Goal: Transaction & Acquisition: Subscribe to service/newsletter

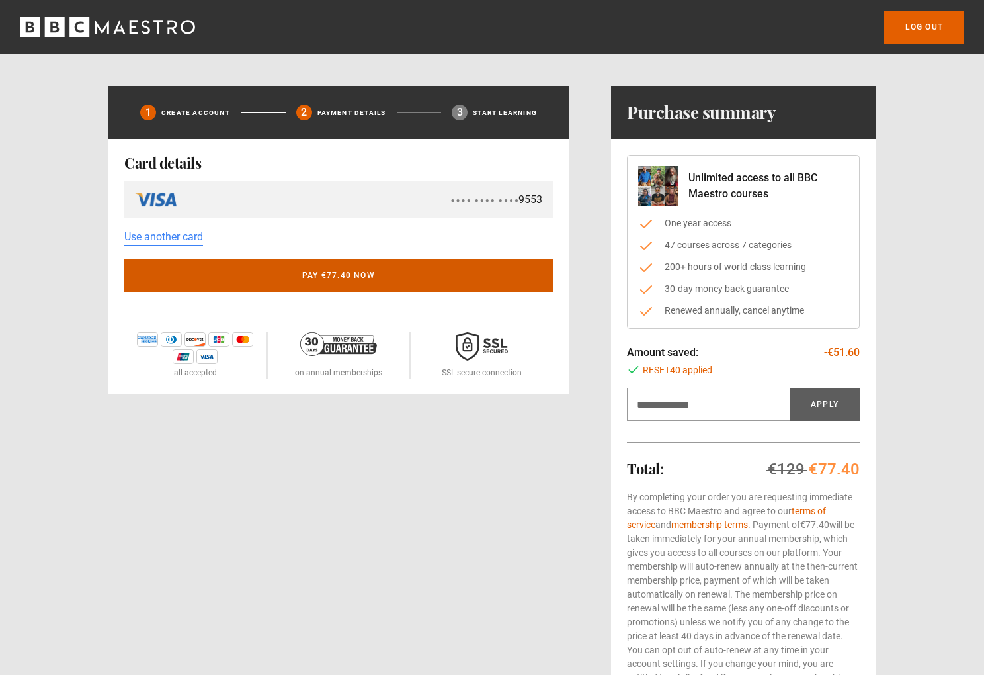
click at [291, 279] on button "Pay €77.40 now" at bounding box center [338, 275] width 429 height 33
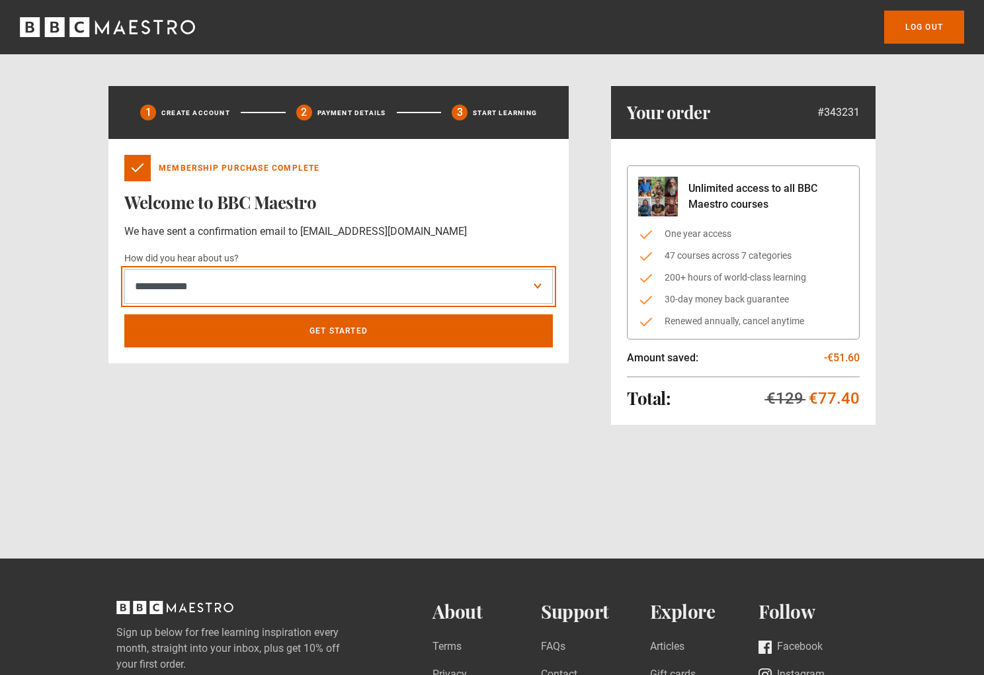
click at [202, 288] on select "**********" at bounding box center [338, 286] width 429 height 34
select select "*****"
click at [124, 269] on select "**********" at bounding box center [338, 286] width 429 height 34
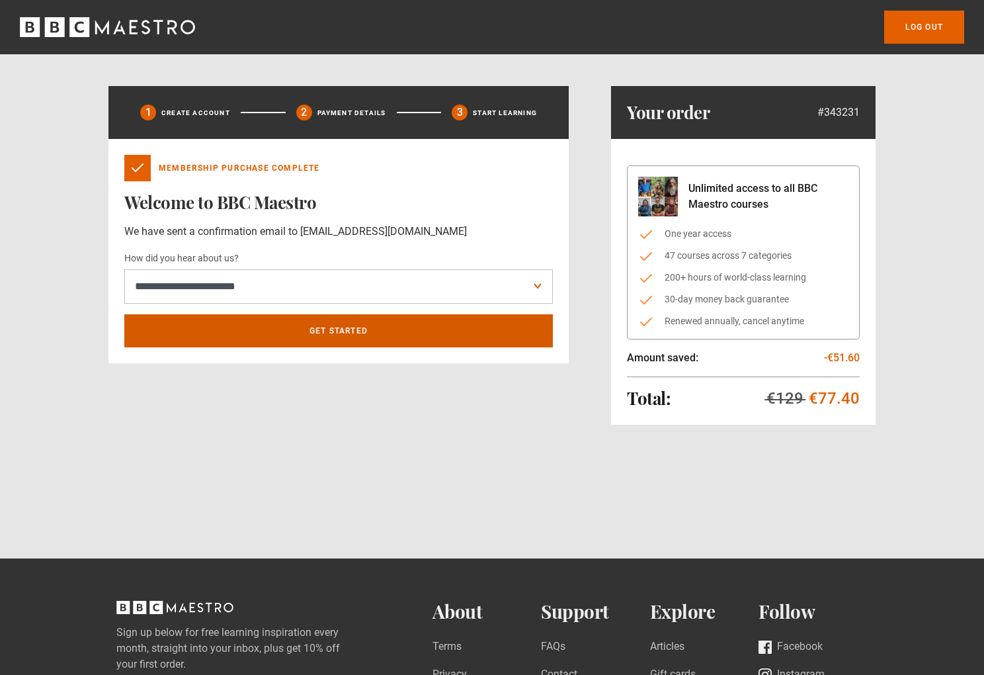
click at [225, 326] on link "Get Started" at bounding box center [338, 330] width 429 height 33
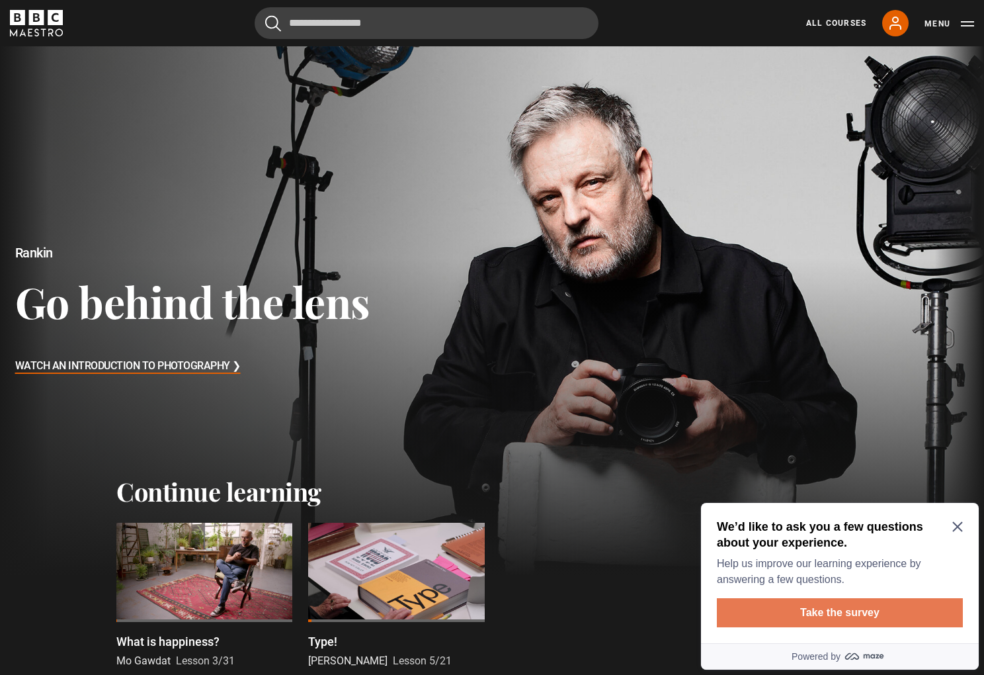
click at [862, 616] on button "Take the survey" at bounding box center [840, 612] width 246 height 29
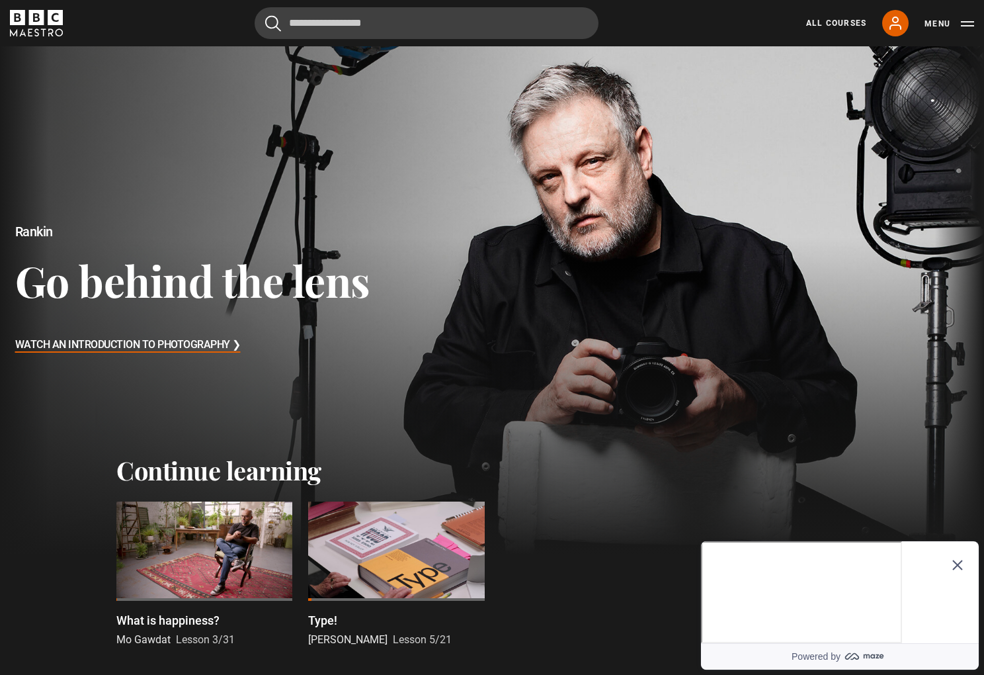
scroll to position [22, 0]
click at [956, 560] on icon "Close Maze Prompt" at bounding box center [957, 565] width 11 height 11
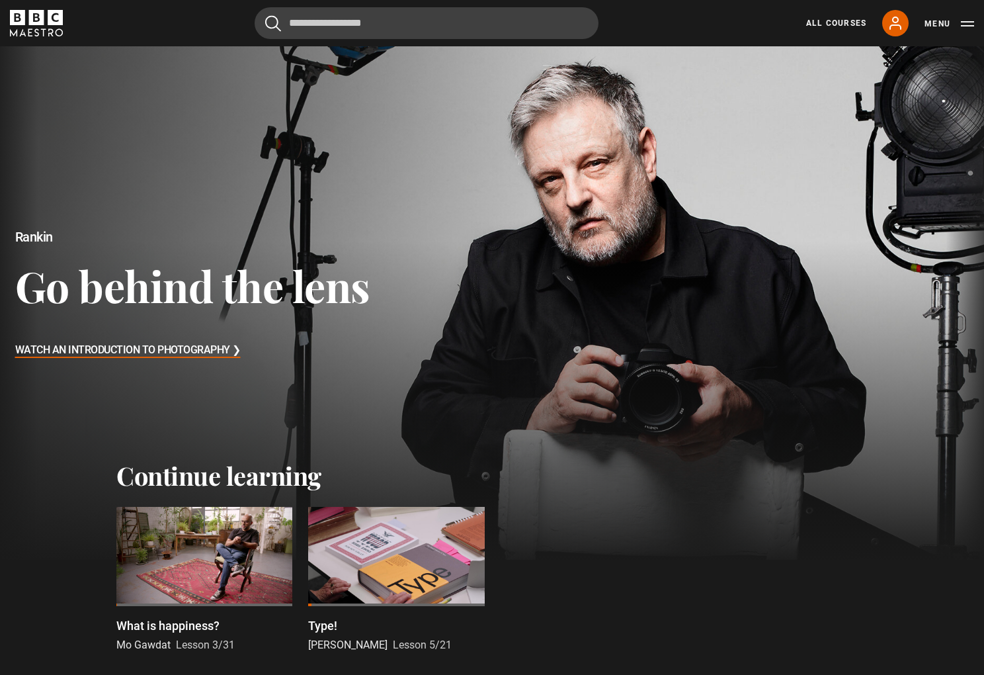
scroll to position [0, 0]
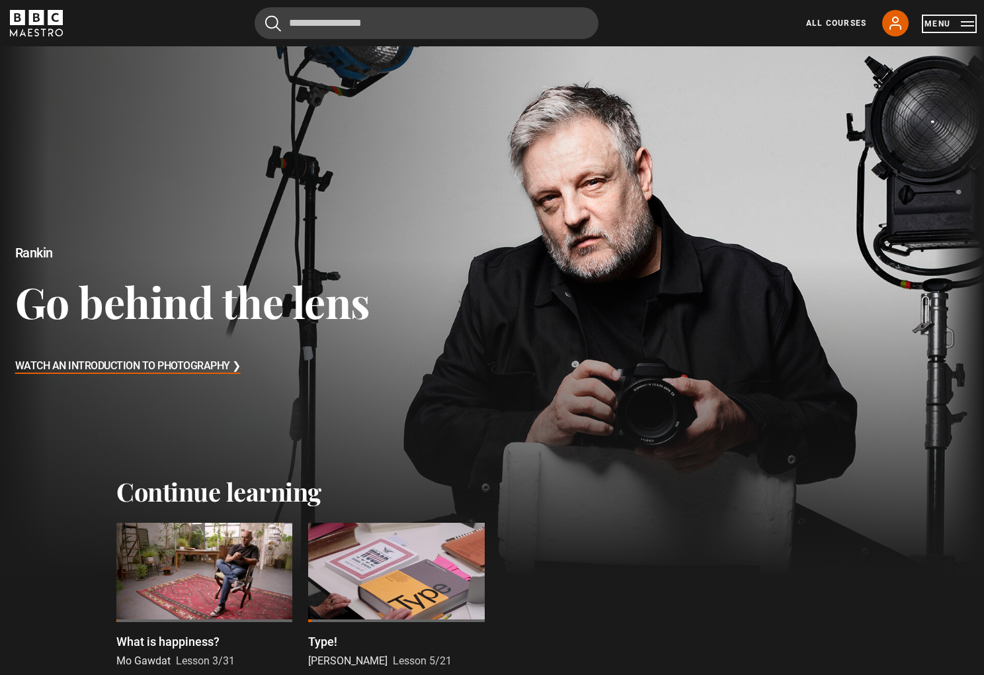
click at [968, 22] on button "Menu" at bounding box center [950, 23] width 50 height 13
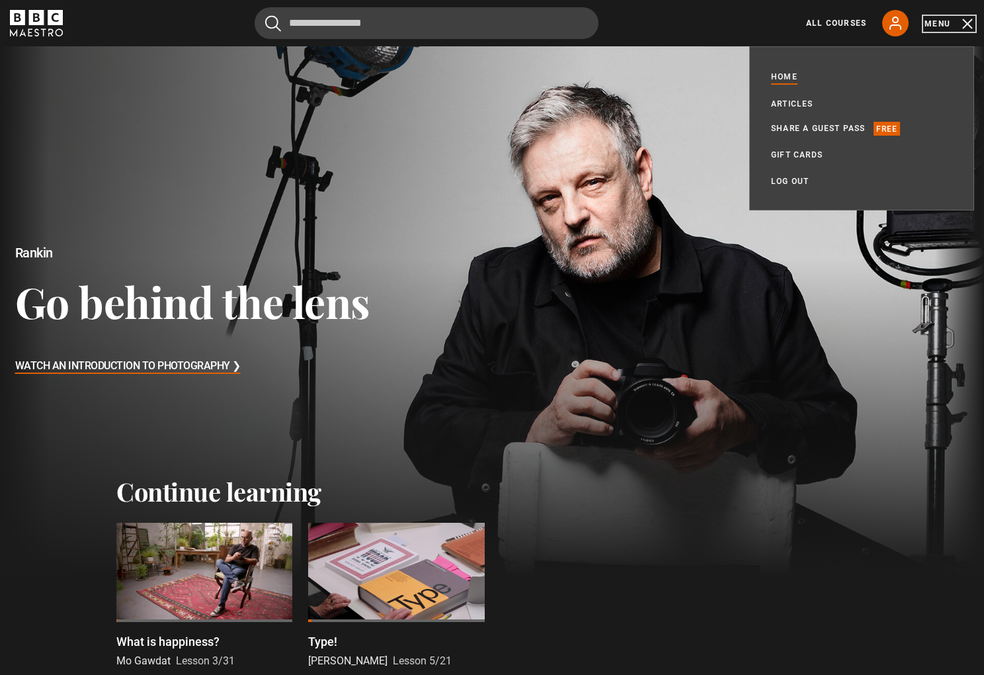
click at [968, 22] on button "Menu" at bounding box center [950, 23] width 50 height 13
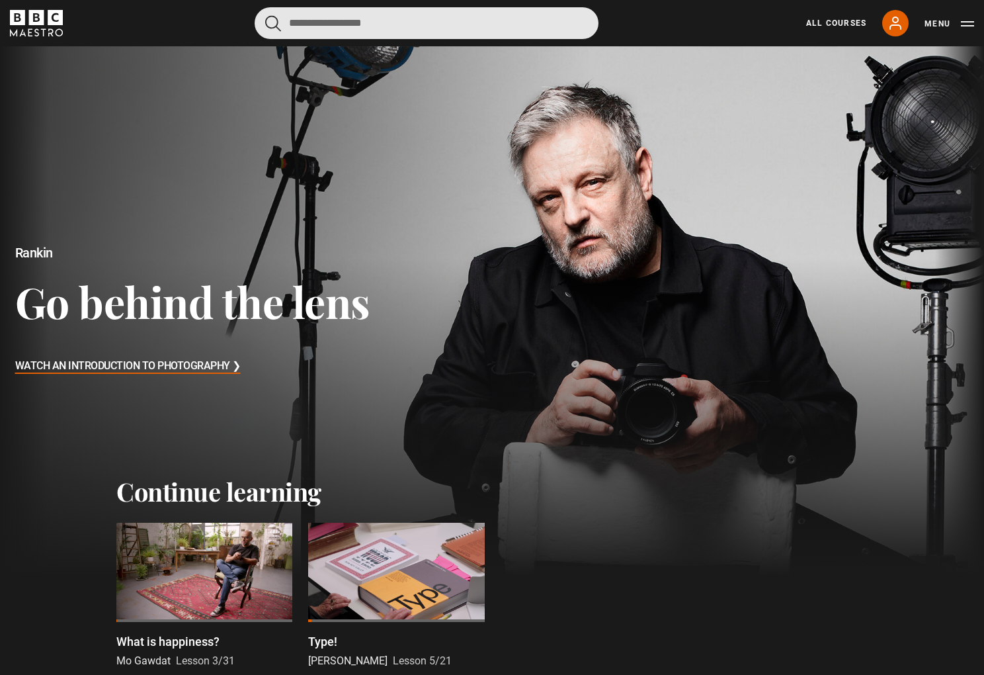
click at [311, 30] on input "Search" at bounding box center [427, 23] width 344 height 32
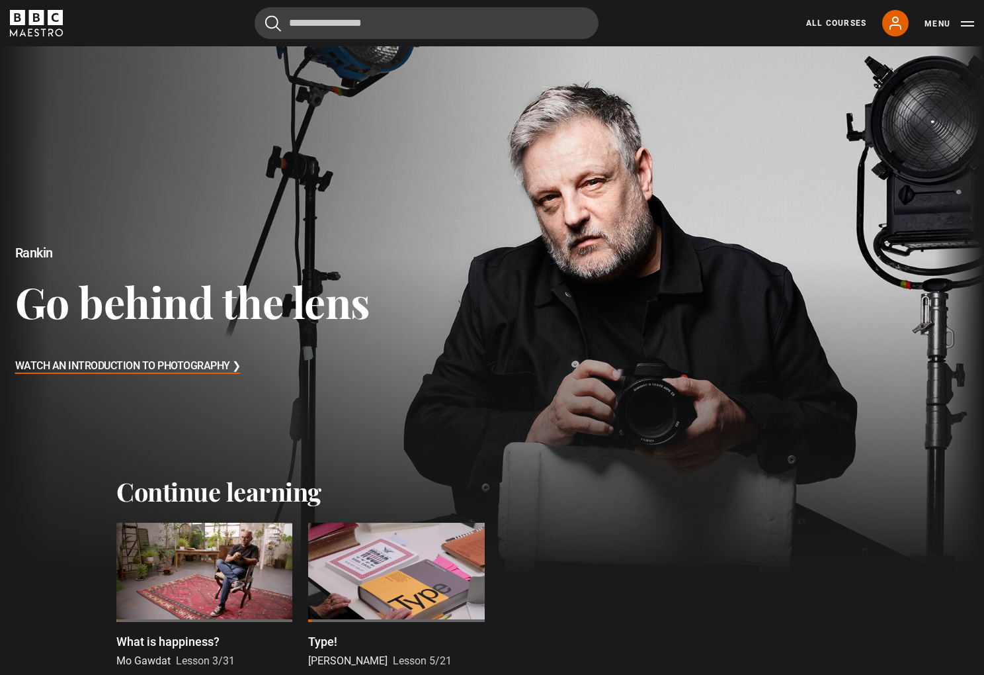
click at [194, 26] on div "Cancel Courses Previous courses Next courses Agatha Christie Writing 12 Related…" at bounding box center [492, 23] width 964 height 32
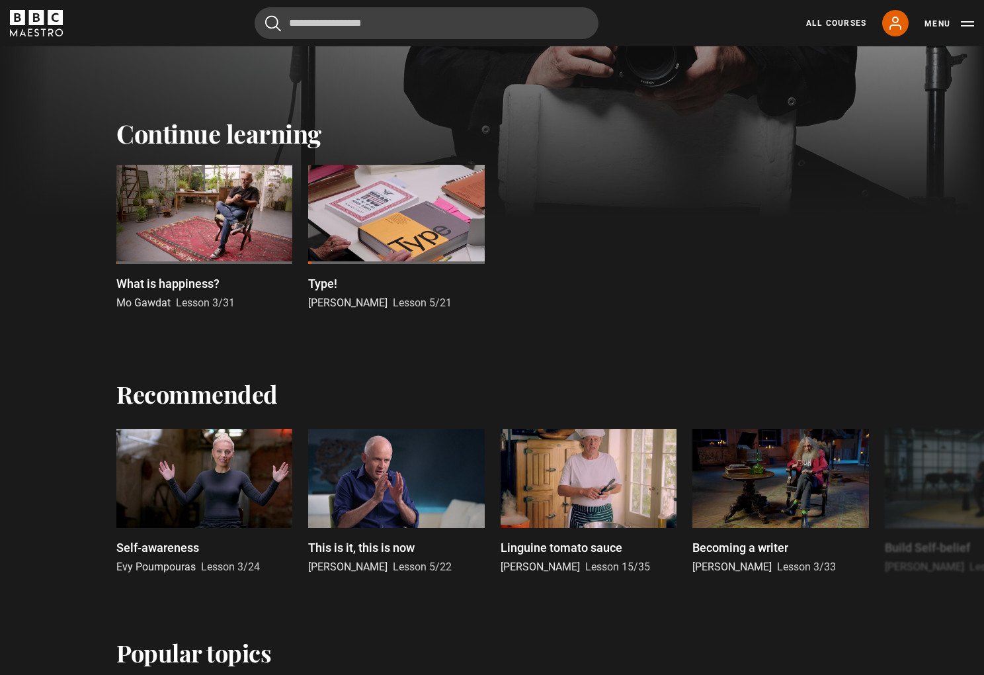
scroll to position [375, 0]
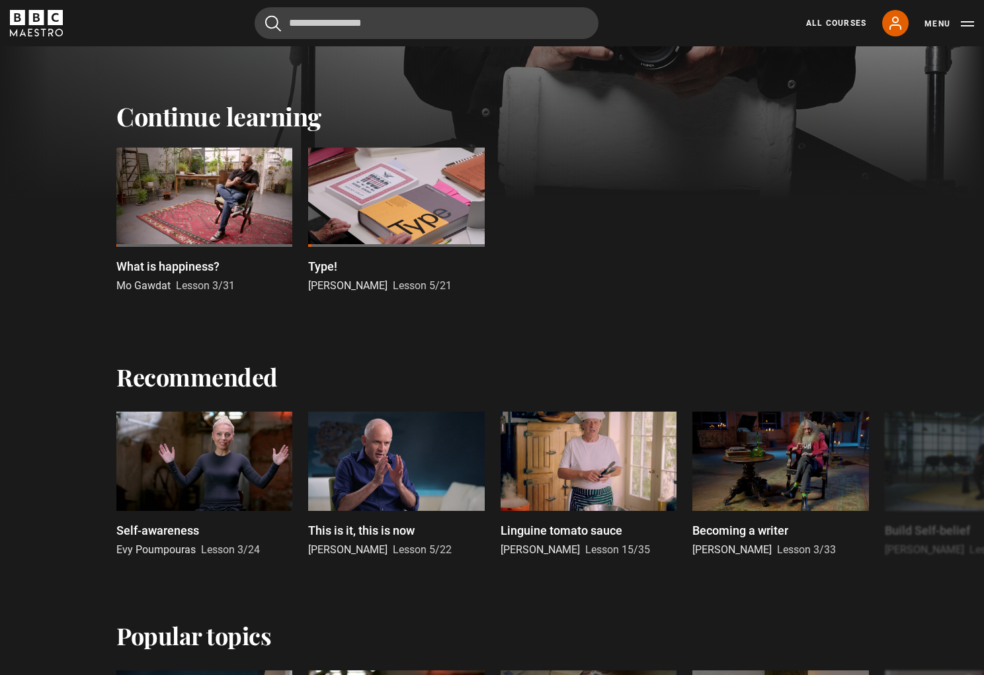
click at [414, 236] on div at bounding box center [396, 196] width 176 height 99
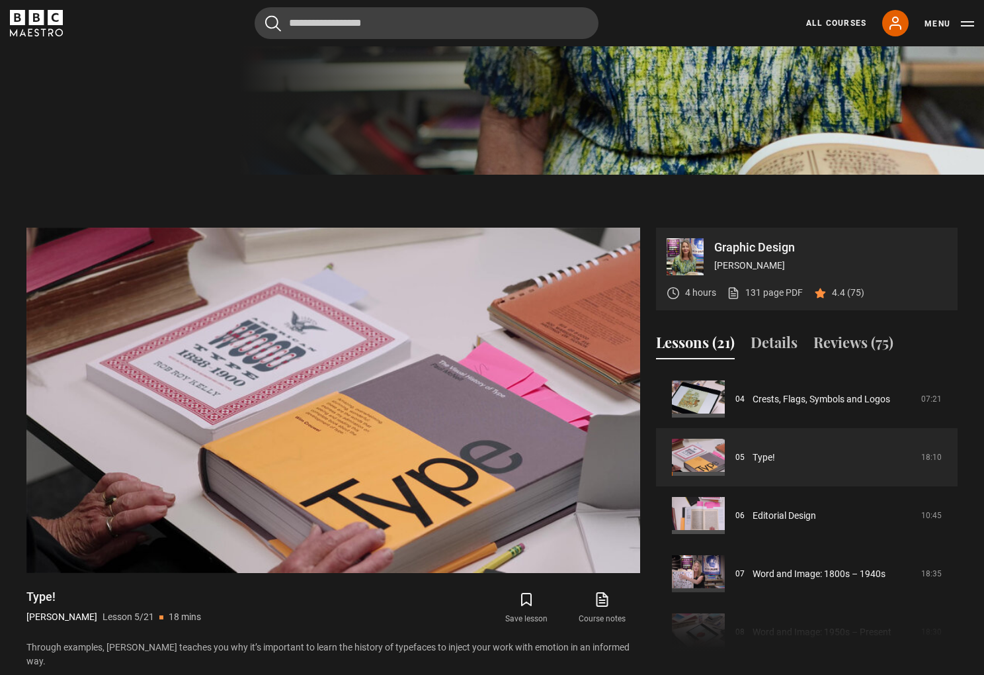
scroll to position [517, 0]
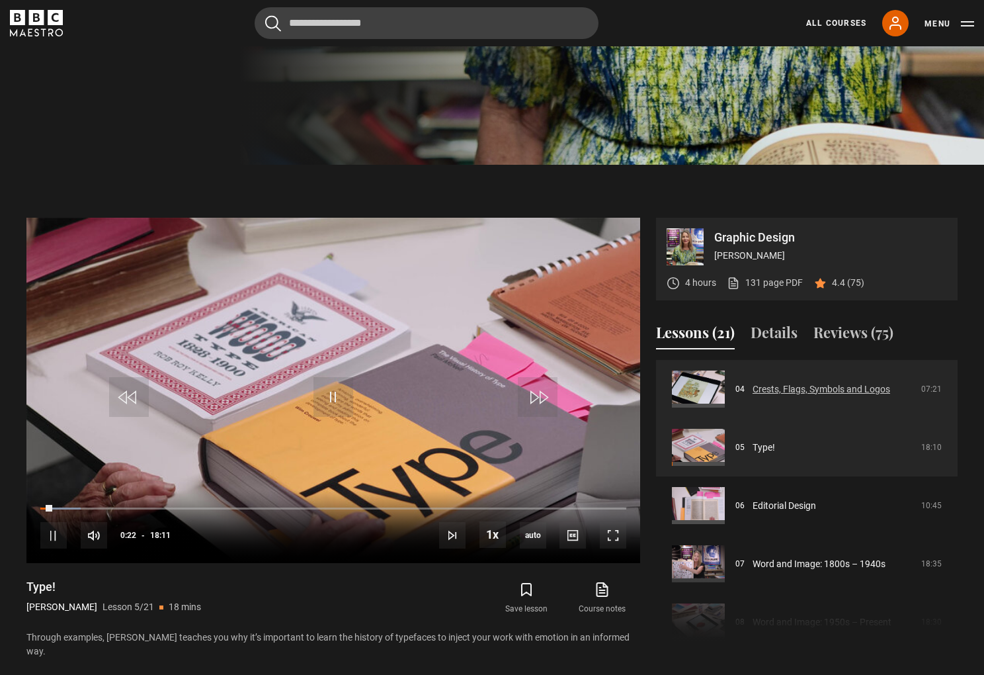
click at [784, 391] on link "Crests, Flags, Symbols and Logos" at bounding box center [822, 389] width 138 height 14
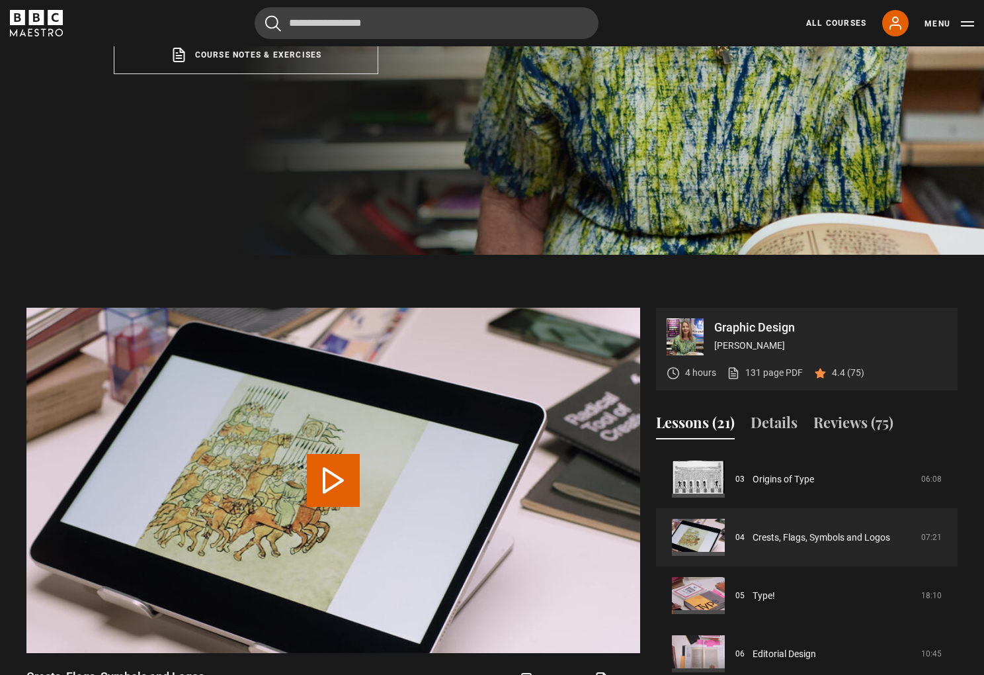
scroll to position [37, 0]
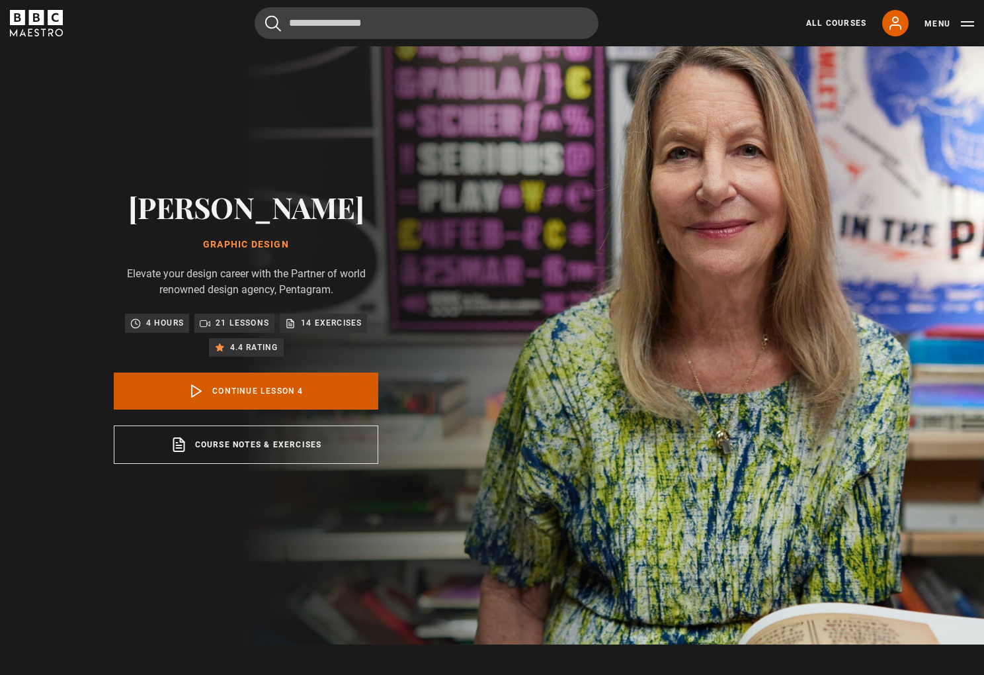
click at [276, 382] on link "Continue lesson 4" at bounding box center [246, 390] width 265 height 37
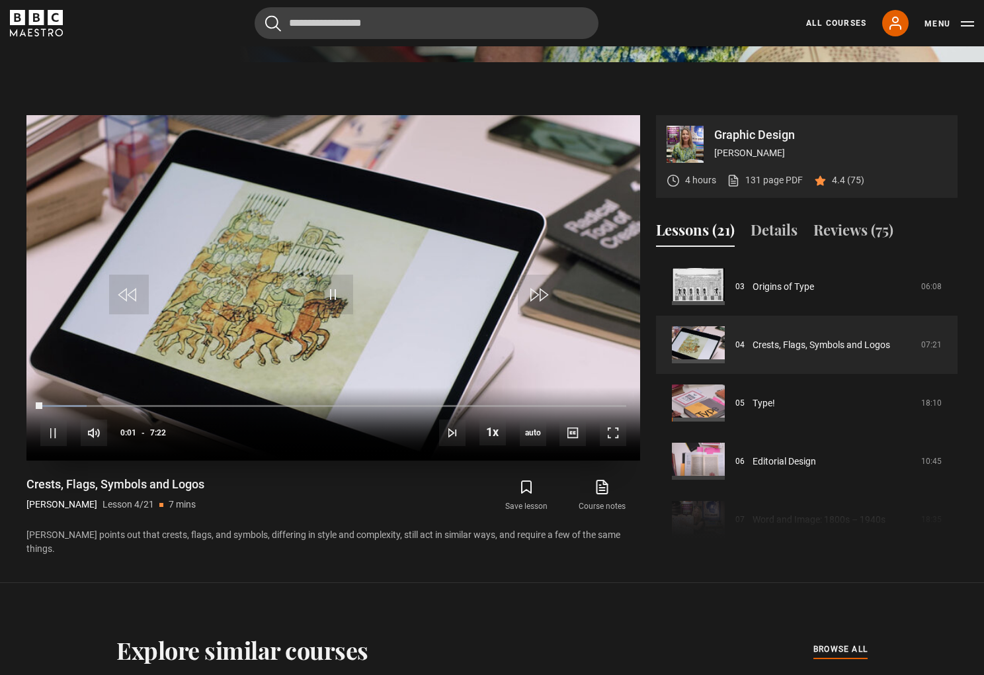
scroll to position [697, 0]
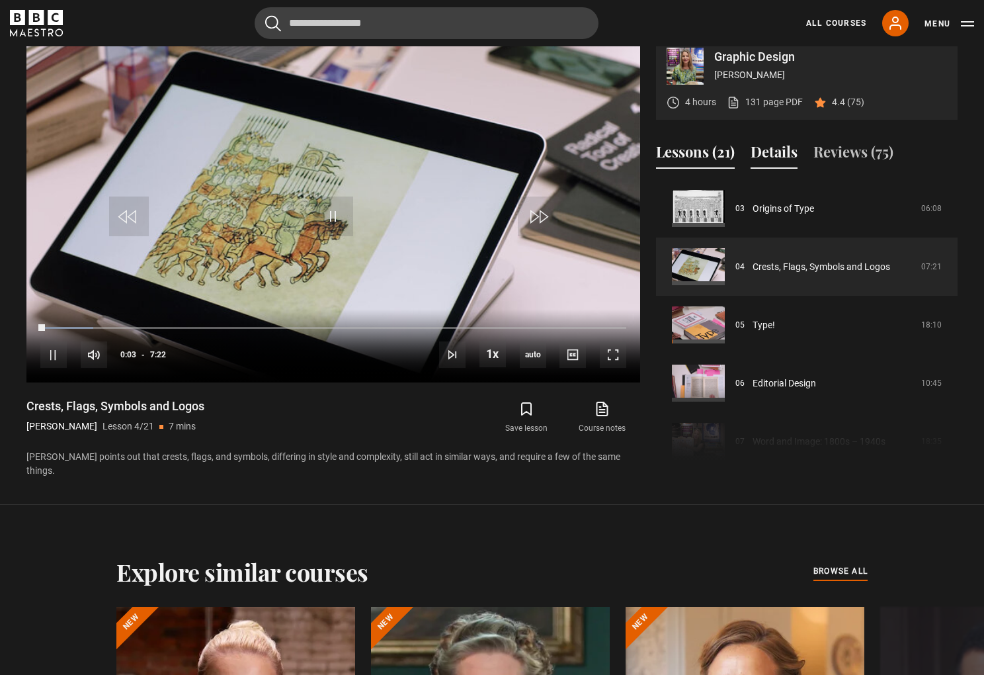
click at [759, 151] on button "Details" at bounding box center [774, 155] width 47 height 28
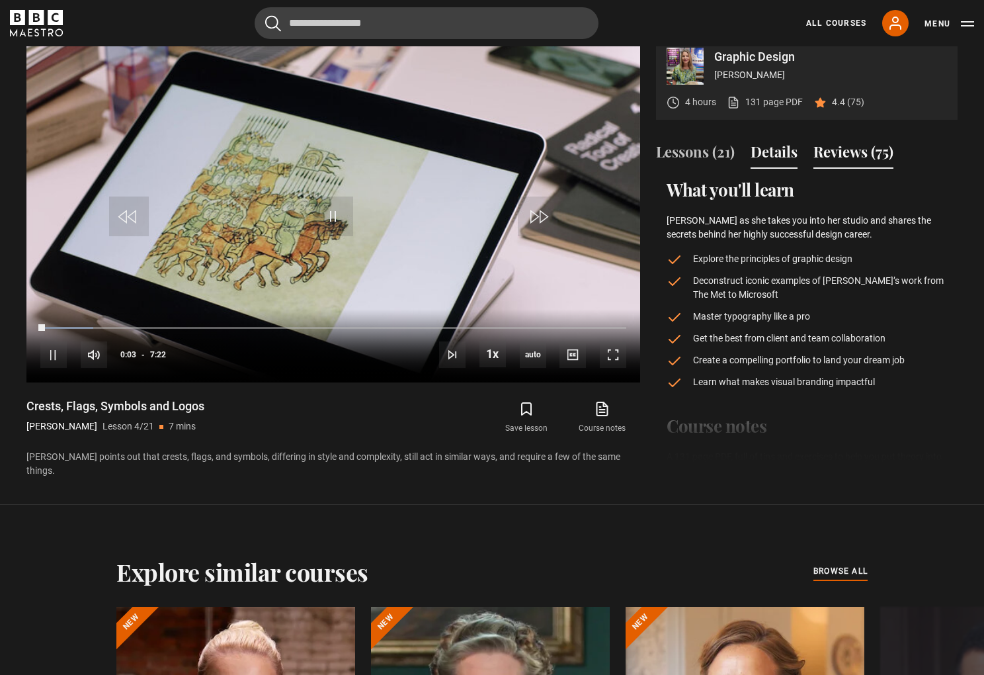
click at [858, 155] on button "Reviews (75)" at bounding box center [853, 155] width 80 height 28
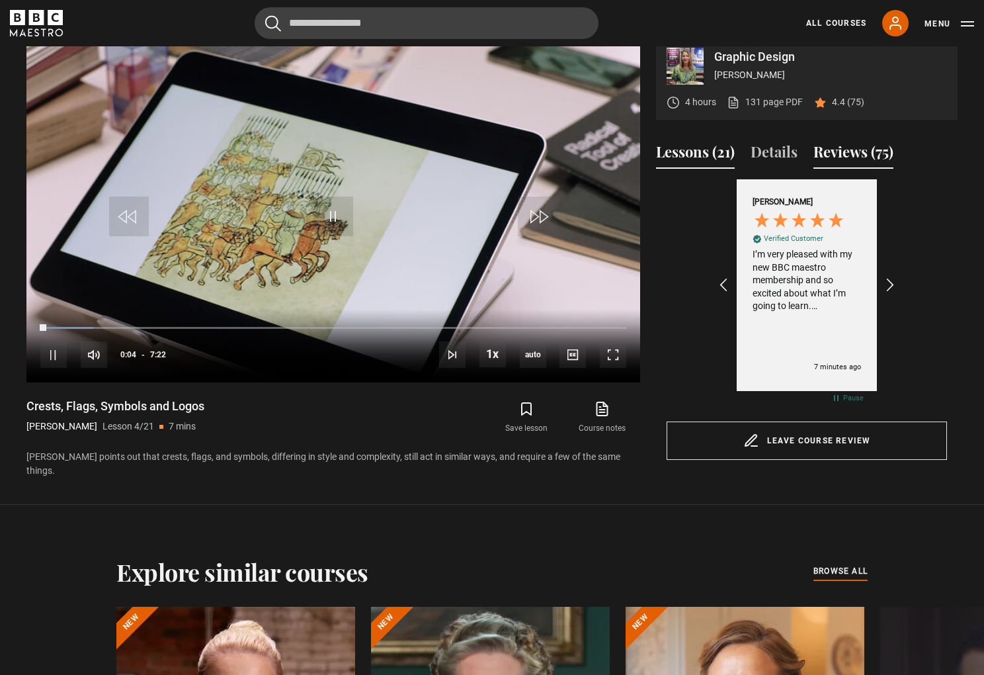
scroll to position [0, 0]
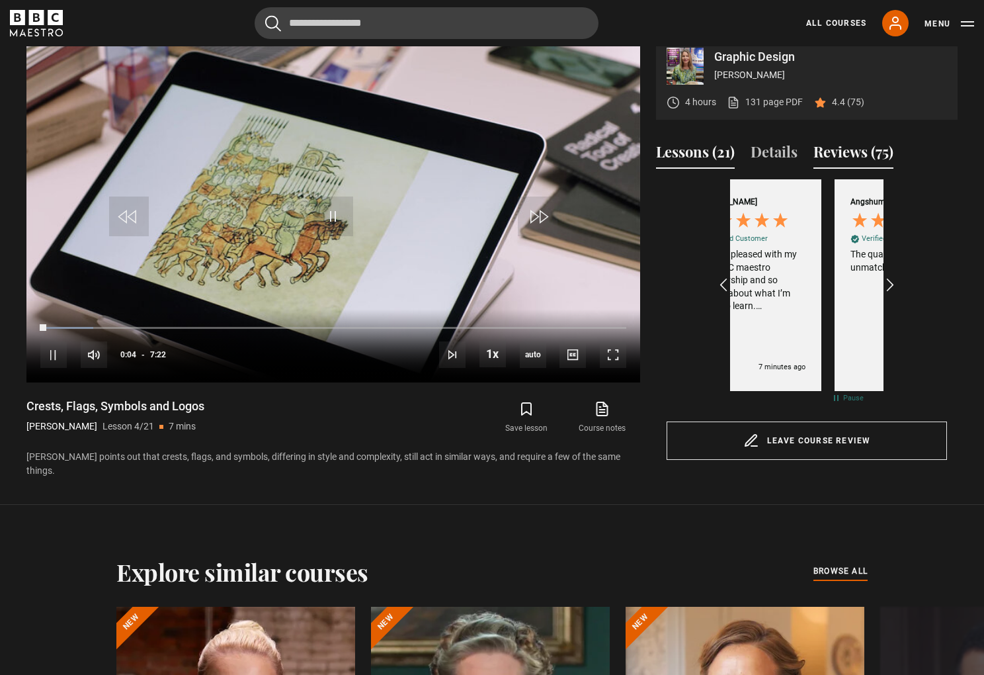
click at [708, 156] on button "Lessons (21)" at bounding box center [695, 155] width 79 height 28
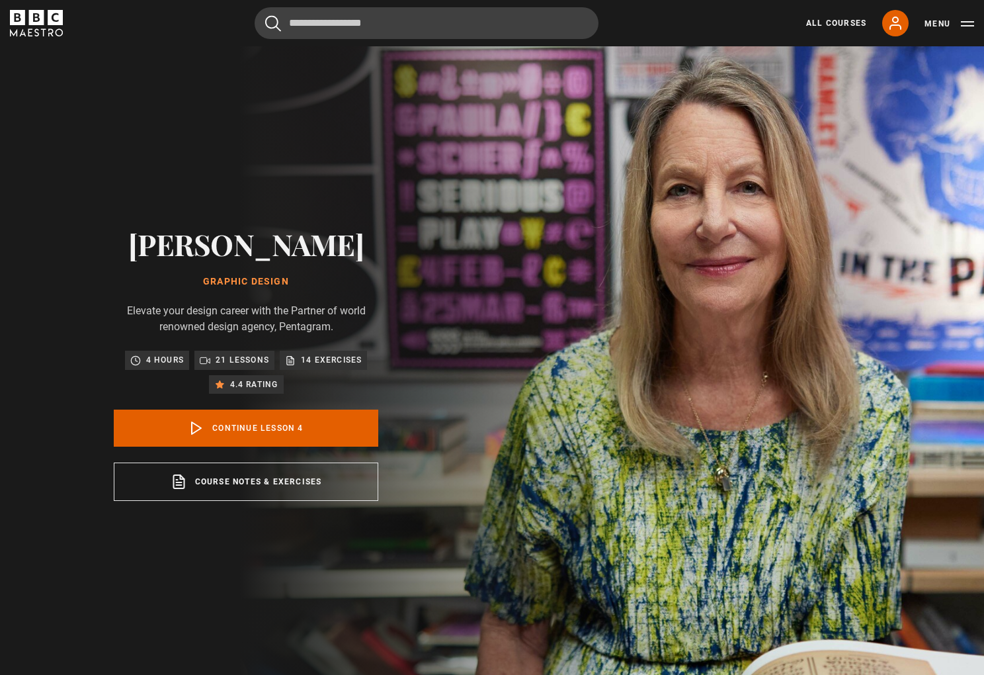
click at [848, 30] on div "All Courses My Account Search Menu" at bounding box center [882, 23] width 184 height 26
click at [847, 27] on link "All Courses" at bounding box center [836, 23] width 60 height 12
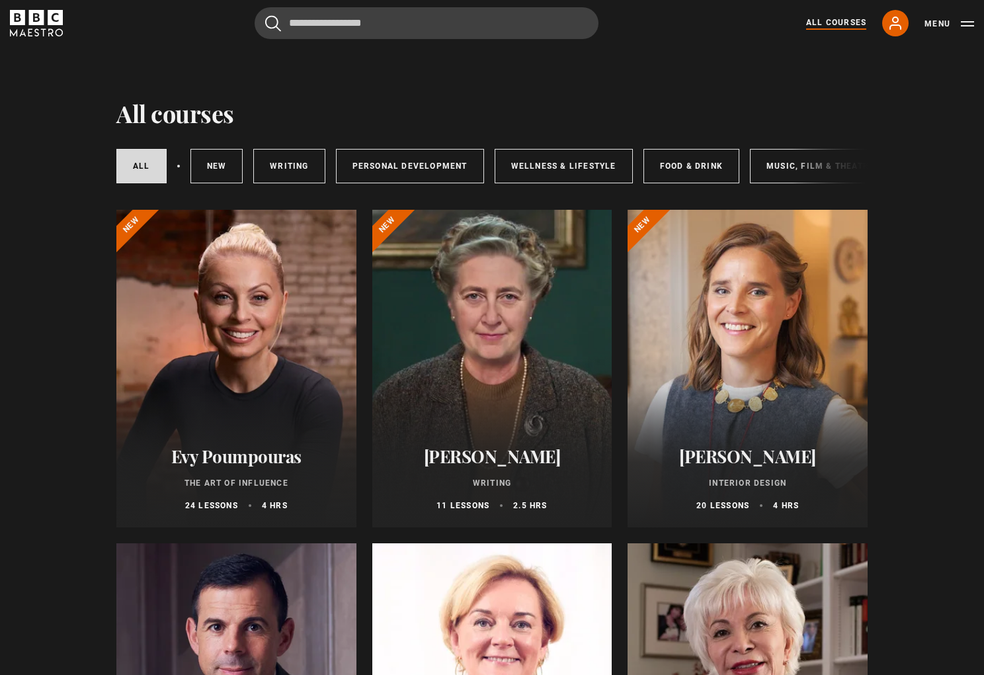
click at [509, 407] on div at bounding box center [492, 368] width 240 height 317
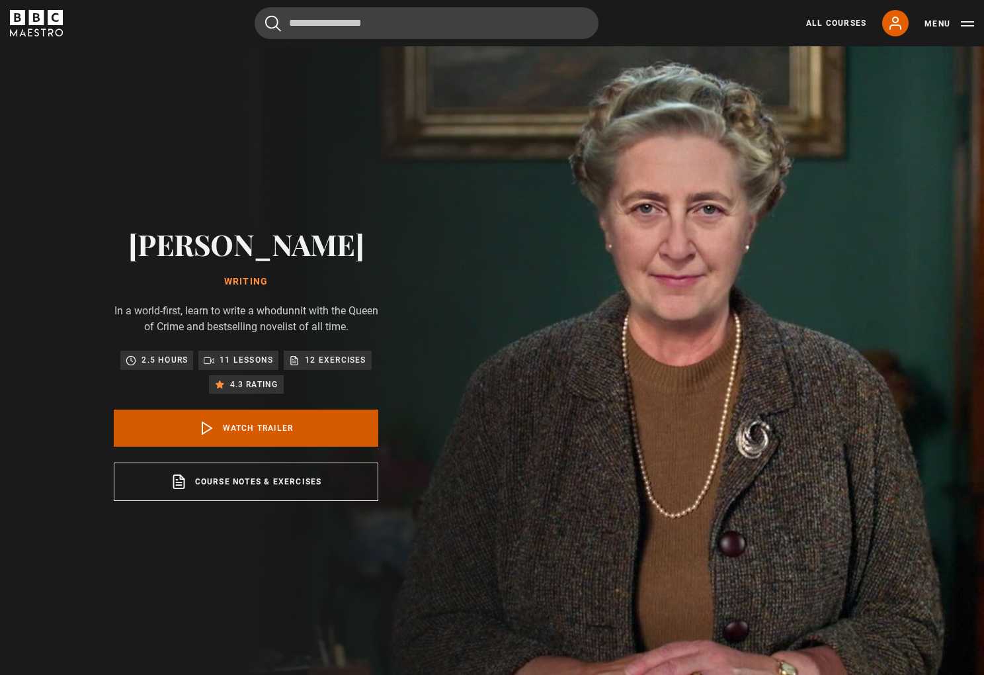
click at [288, 429] on link "Watch Trailer" at bounding box center [246, 427] width 265 height 37
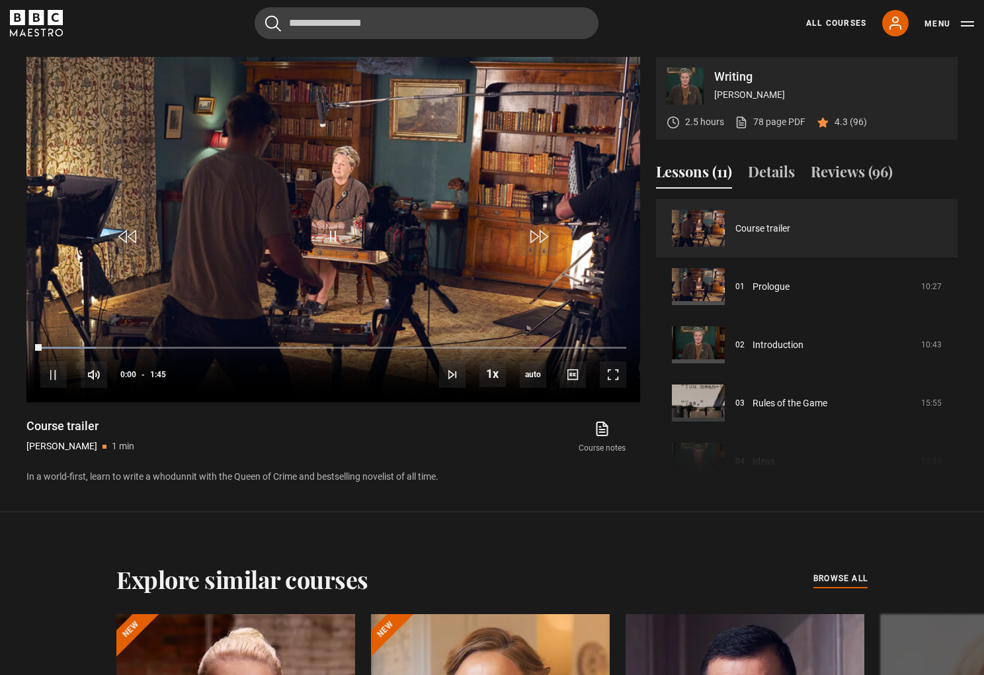
scroll to position [681, 0]
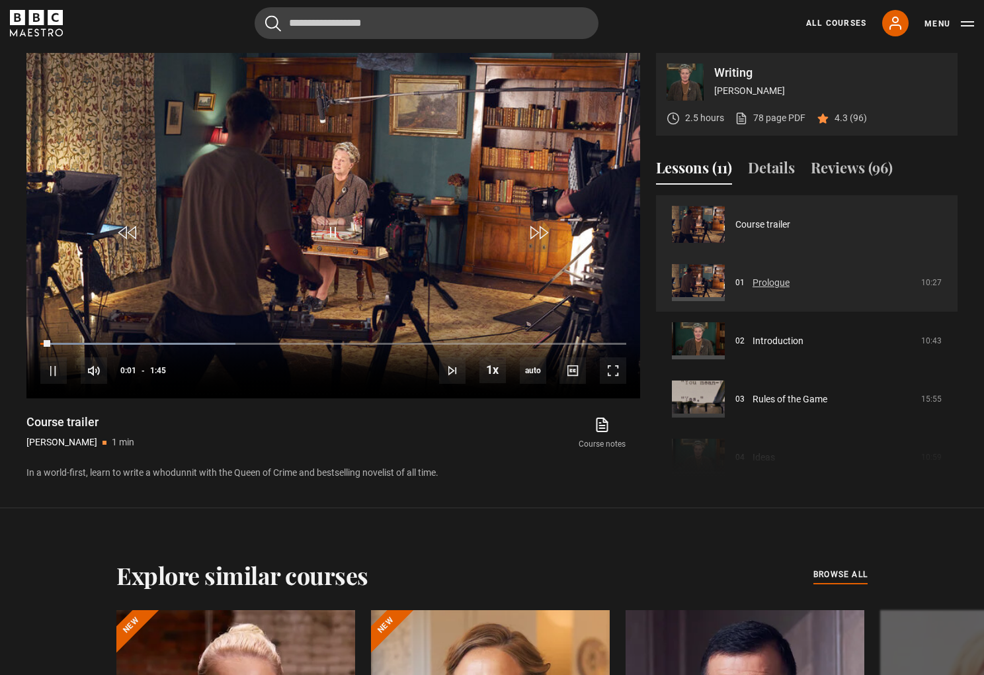
click at [780, 286] on link "Prologue" at bounding box center [771, 283] width 37 height 14
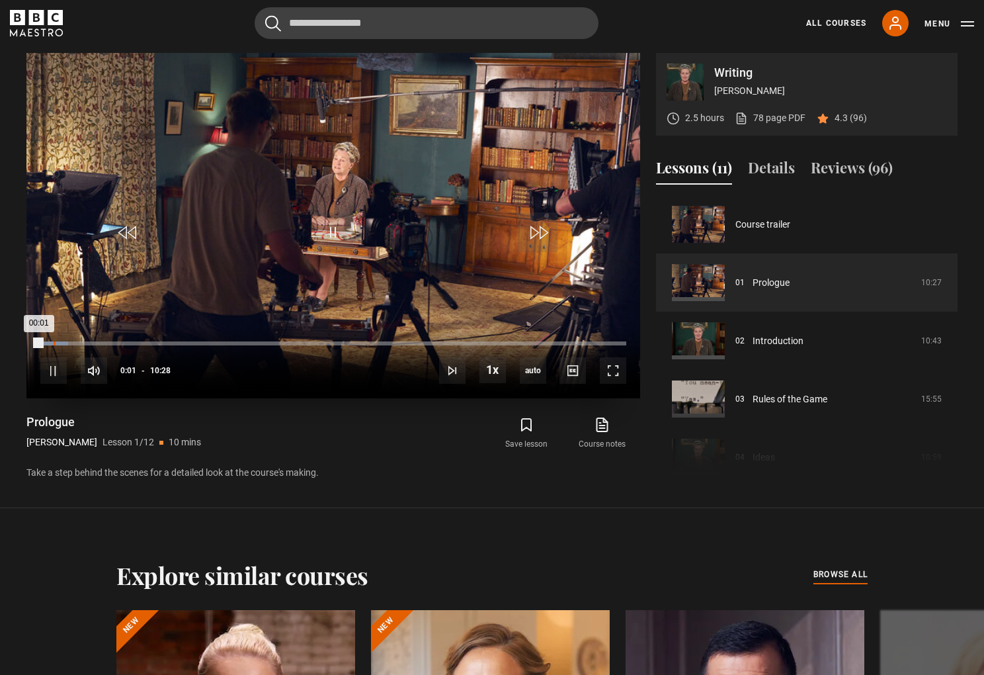
click at [52, 342] on div "Loaded : 4.78% 00:14 00:01" at bounding box center [333, 343] width 586 height 4
click at [69, 342] on div "Loaded : 7.17% 00:31 00:31" at bounding box center [333, 343] width 586 height 4
click at [49, 370] on span "Video Player" at bounding box center [53, 370] width 26 height 26
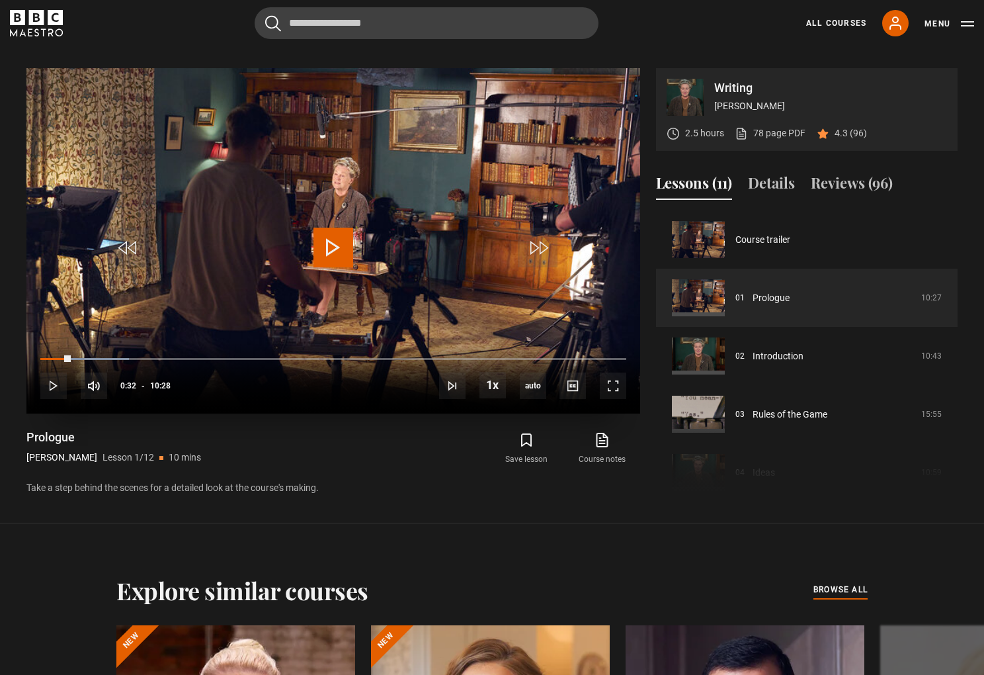
scroll to position [667, 0]
click at [759, 134] on link "78 page PDF (opens in new tab)" at bounding box center [770, 133] width 71 height 14
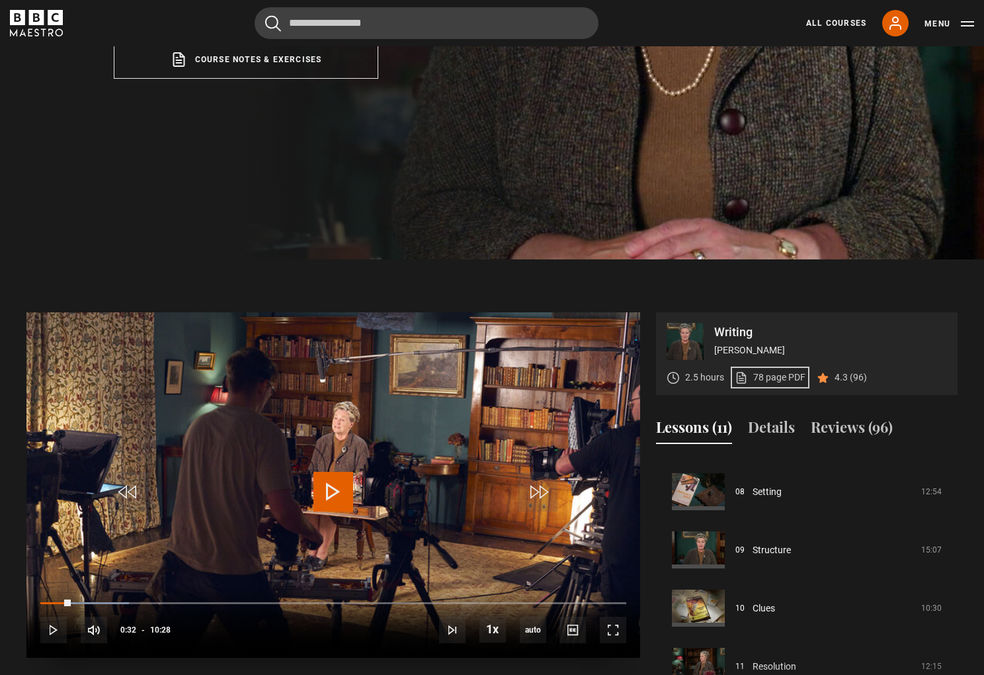
scroll to position [585, 0]
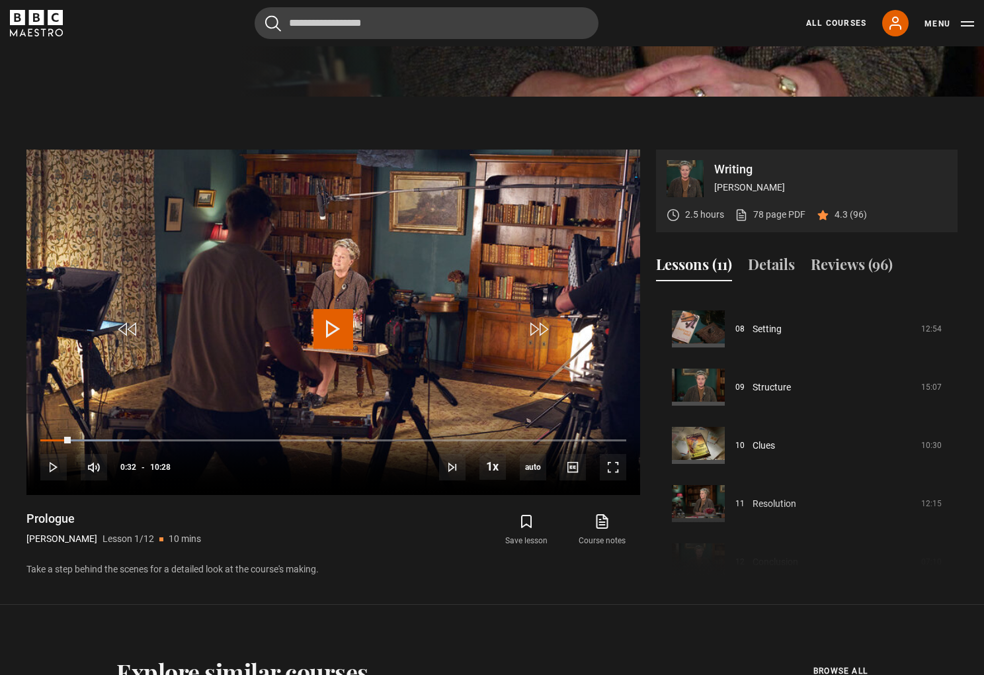
click at [706, 216] on p "2.5 hours" at bounding box center [704, 215] width 39 height 14
click at [818, 272] on button "Reviews (96)" at bounding box center [852, 267] width 82 height 28
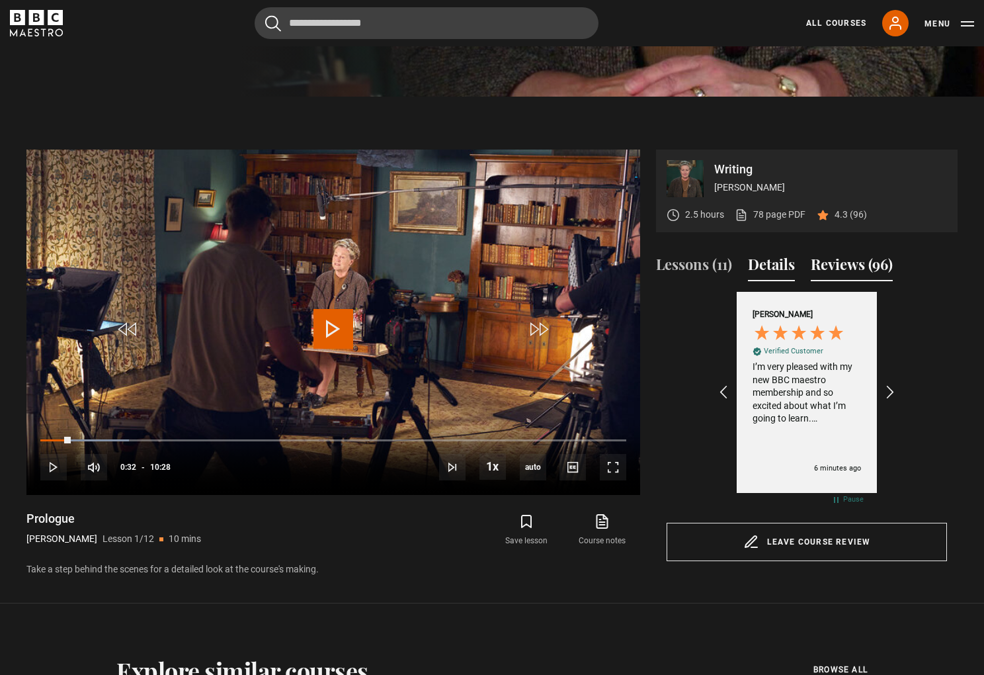
click at [774, 269] on button "Details" at bounding box center [771, 267] width 47 height 28
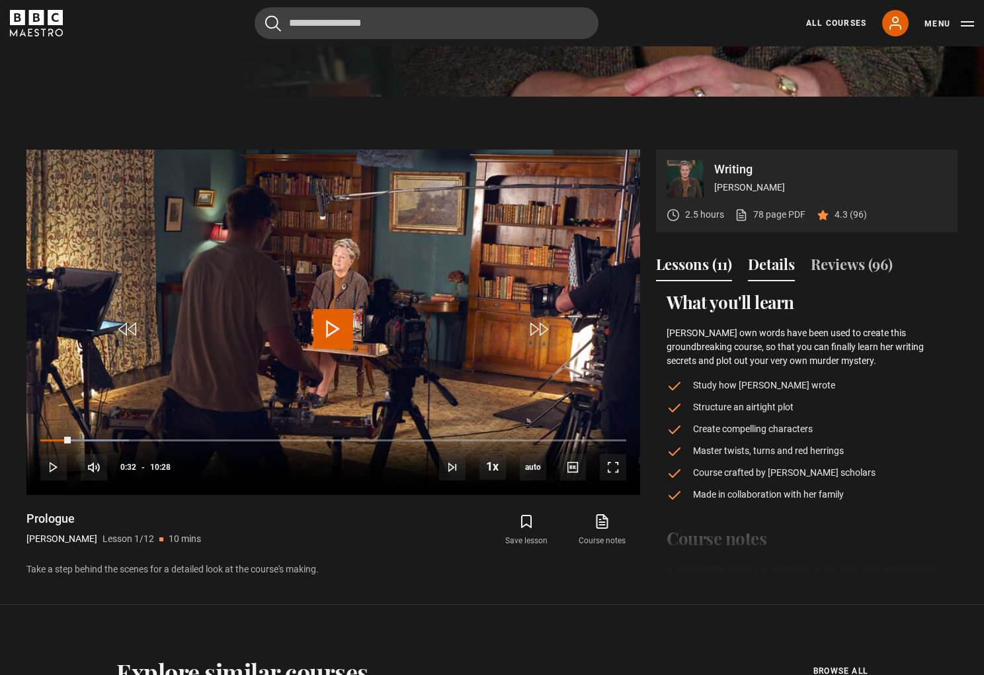
click at [698, 268] on button "Lessons (11)" at bounding box center [694, 267] width 76 height 28
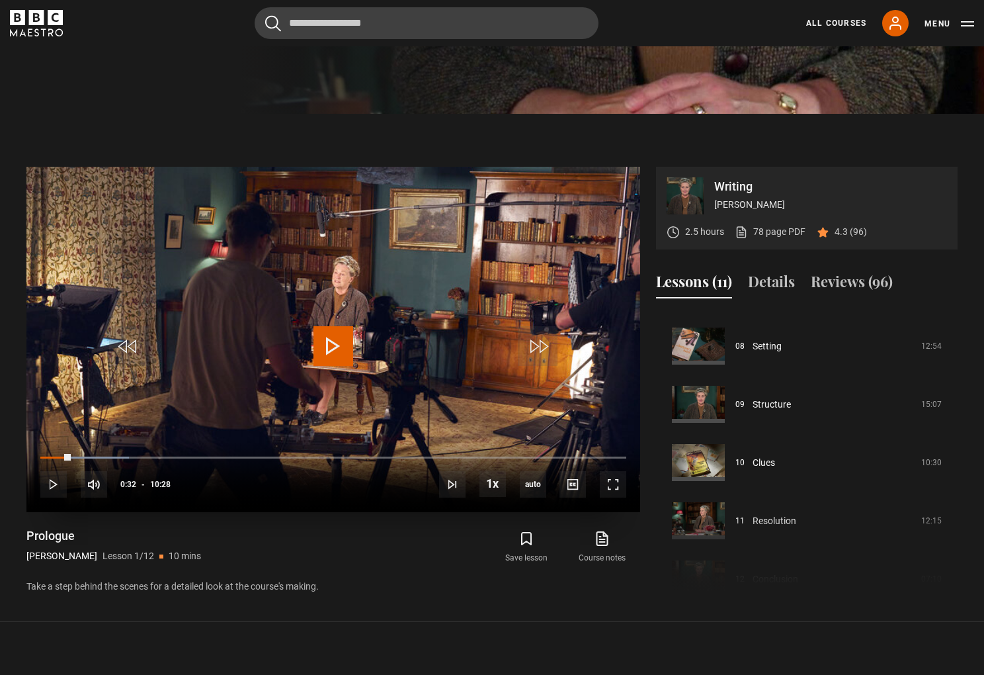
scroll to position [568, 0]
click at [612, 487] on span "Video Player" at bounding box center [613, 483] width 26 height 26
click at [337, 341] on span "Video Player" at bounding box center [333, 345] width 40 height 40
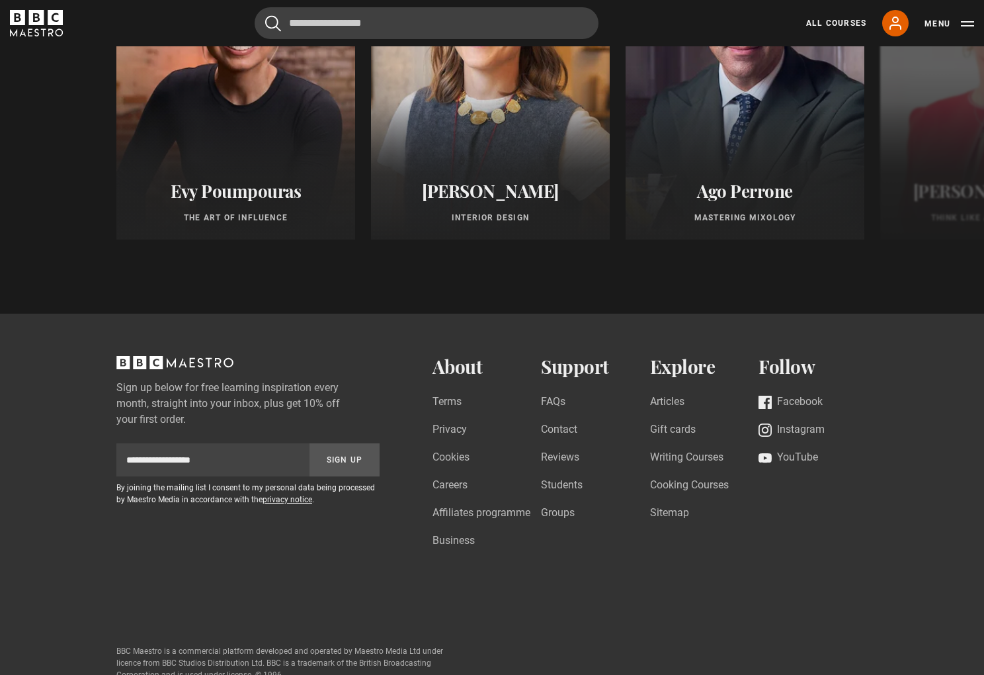
scroll to position [1385, 0]
